Goal: Use online tool/utility: Utilize a website feature to perform a specific function

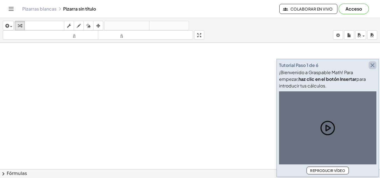
click at [371, 65] on icon "button" at bounding box center [372, 65] width 7 height 7
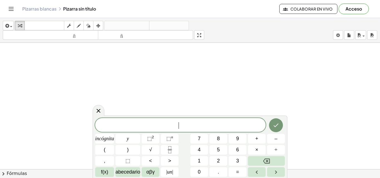
click at [172, 123] on span "​" at bounding box center [180, 126] width 171 height 8
click at [148, 140] on font "⬚" at bounding box center [149, 139] width 5 height 6
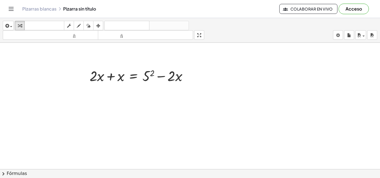
click at [178, 79] on div at bounding box center [141, 75] width 108 height 19
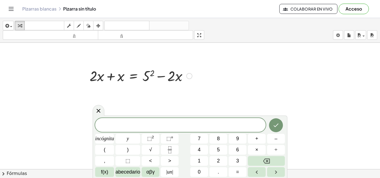
click at [163, 76] on div at bounding box center [141, 75] width 108 height 19
click at [131, 75] on div at bounding box center [141, 75] width 108 height 19
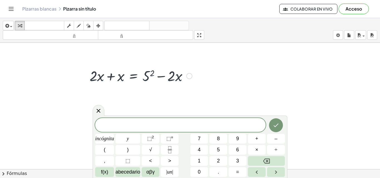
click at [166, 76] on div at bounding box center [141, 75] width 108 height 19
click at [211, 121] on div "​" at bounding box center [180, 125] width 171 height 14
click at [152, 151] on button "√" at bounding box center [151, 150] width 18 height 10
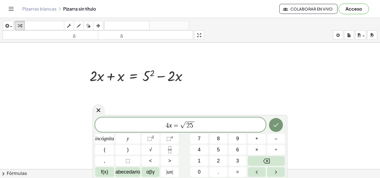
click at [170, 126] on var "x" at bounding box center [170, 125] width 3 height 7
click at [172, 126] on var "x" at bounding box center [170, 125] width 3 height 7
click at [166, 126] on span "4 x ​ − 5 = √ 2 5" at bounding box center [180, 125] width 171 height 9
click at [162, 126] on span "4" at bounding box center [161, 126] width 3 height 7
click at [209, 130] on div "5 x − 5 = √ 2 5 ​" at bounding box center [180, 125] width 171 height 14
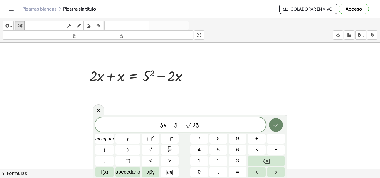
click at [278, 125] on icon "Hecho" at bounding box center [276, 125] width 7 height 7
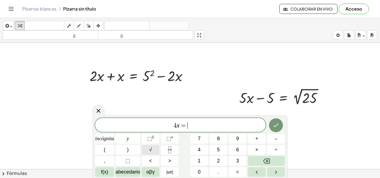
click at [145, 151] on button "√" at bounding box center [151, 150] width 18 height 10
click at [168, 127] on span "4" at bounding box center [169, 126] width 3 height 7
click at [170, 126] on span "4" at bounding box center [169, 126] width 3 height 7
click at [173, 127] on var "x" at bounding box center [172, 125] width 3 height 7
click at [187, 127] on span "√" at bounding box center [190, 125] width 6 height 6
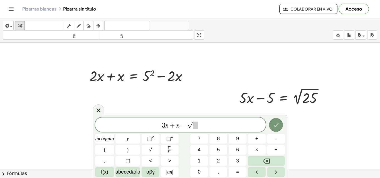
click at [194, 127] on span at bounding box center [195, 125] width 5 height 7
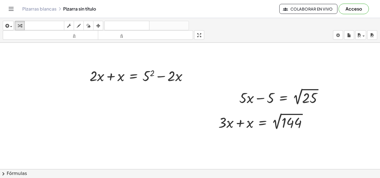
scroll to position [31, 0]
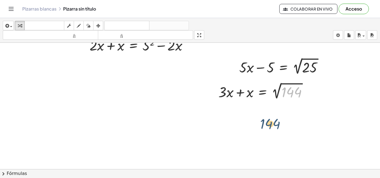
drag, startPoint x: 289, startPoint y: 92, endPoint x: 266, endPoint y: 124, distance: 39.9
click at [265, 126] on div "+ · 2 · x + x = + 5 2 − · 2 · x + · 5 · x − 5 = 2 √ 25 144 + · 3 · x + x = 2 √ …" at bounding box center [190, 160] width 380 height 297
drag, startPoint x: 321, startPoint y: 90, endPoint x: 208, endPoint y: 96, distance: 112.9
click at [208, 96] on div at bounding box center [190, 160] width 380 height 297
drag, startPoint x: 235, startPoint y: 94, endPoint x: 197, endPoint y: 132, distance: 53.9
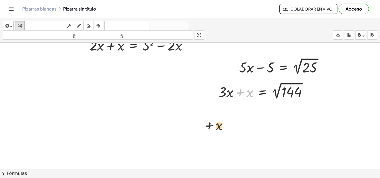
click at [197, 132] on div "+ · 2 · x + x = + 5 2 − · 2 · x + · 5 · x − 5 = 2 √ 25 + x + · 3 · x + x = 2 √ …" at bounding box center [190, 160] width 380 height 297
click at [335, 97] on div at bounding box center [190, 160] width 380 height 297
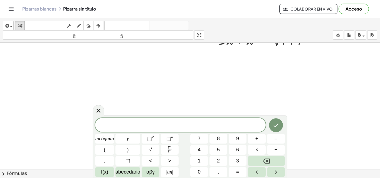
scroll to position [71, 0]
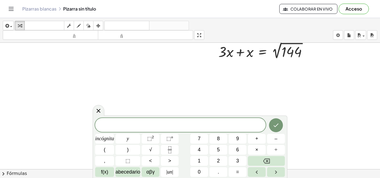
click at [53, 57] on div at bounding box center [190, 120] width 380 height 297
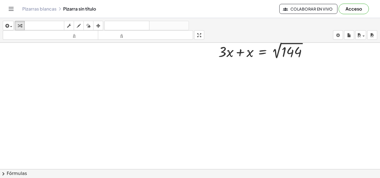
click at [55, 83] on div at bounding box center [190, 120] width 380 height 297
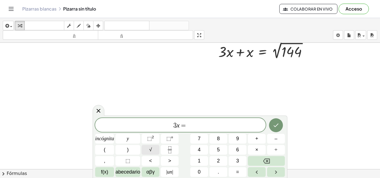
click at [152, 150] on button "√" at bounding box center [151, 150] width 18 height 10
click at [154, 146] on button "√" at bounding box center [151, 150] width 18 height 10
click at [151, 149] on font "√" at bounding box center [150, 150] width 3 height 6
click at [158, 124] on var "x" at bounding box center [157, 125] width 3 height 7
click at [281, 125] on button "Hecho" at bounding box center [276, 125] width 14 height 14
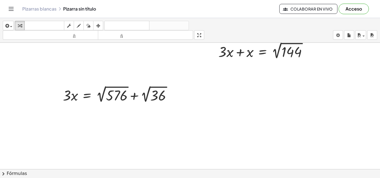
click at [226, 109] on div at bounding box center [190, 120] width 380 height 297
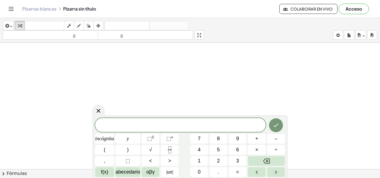
scroll to position [136, 0]
click at [325, 78] on div at bounding box center [190, 55] width 380 height 297
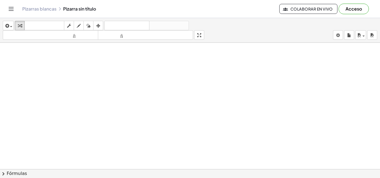
click at [292, 79] on div at bounding box center [190, 55] width 380 height 297
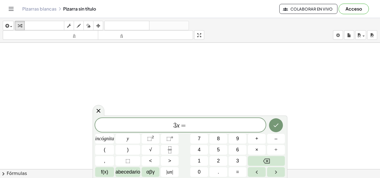
click at [179, 125] on var "x" at bounding box center [178, 125] width 3 height 7
click at [177, 125] on span "3 x ​ =" at bounding box center [180, 126] width 171 height 8
click at [190, 125] on span "5 ​ x =" at bounding box center [180, 126] width 171 height 8
click at [141, 138] on div "5 x = 4 ​ incógnita y ⬚ 2 ⬚ n 7 8 9 + – ( ) √ 4 5 6 × ÷ , ⬚ < > 1 2 3 f(x) abec…" at bounding box center [190, 147] width 190 height 59
click at [144, 139] on button "⬚ 2" at bounding box center [151, 139] width 18 height 10
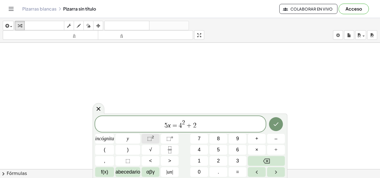
click at [147, 139] on font "⬚" at bounding box center [149, 139] width 5 height 6
click at [225, 128] on span "5 x = 4 2 + 2 2 ​" at bounding box center [180, 125] width 171 height 10
click at [278, 126] on icon "Hecho" at bounding box center [276, 124] width 7 height 7
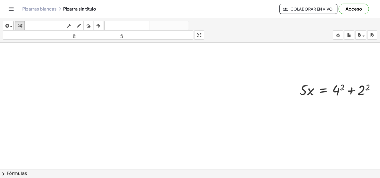
scroll to position [136, 9]
click at [68, 116] on div at bounding box center [187, 55] width 385 height 297
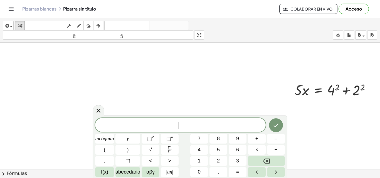
click at [194, 123] on span "​" at bounding box center [180, 126] width 171 height 8
click at [153, 148] on button "√" at bounding box center [151, 150] width 18 height 10
click at [148, 150] on button "√" at bounding box center [151, 150] width 18 height 10
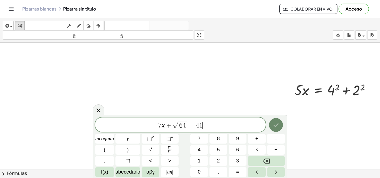
click at [272, 127] on button "Hecho" at bounding box center [276, 125] width 14 height 14
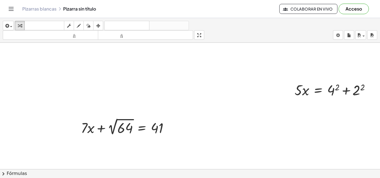
click at [133, 53] on div at bounding box center [187, 55] width 385 height 297
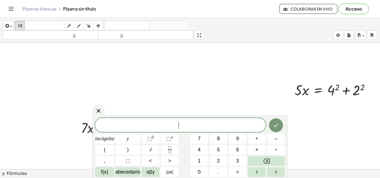
click at [218, 127] on span "​" at bounding box center [180, 126] width 171 height 8
click at [147, 141] on font "⬚" at bounding box center [149, 139] width 5 height 6
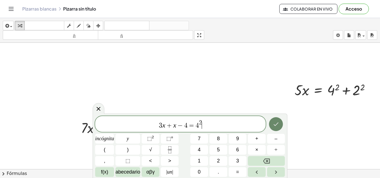
click at [273, 126] on icon "Hecho" at bounding box center [276, 124] width 7 height 7
